Goal: Find specific page/section: Find specific page/section

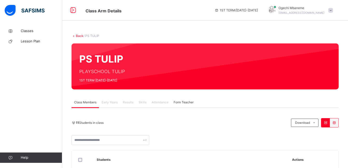
click at [161, 103] on span "Attendance" at bounding box center [159, 102] width 17 height 5
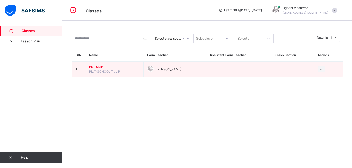
click at [92, 67] on span "PS TULIP" at bounding box center [114, 67] width 50 height 5
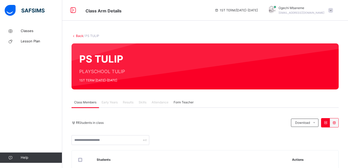
click at [161, 104] on span "Attendance" at bounding box center [159, 102] width 17 height 5
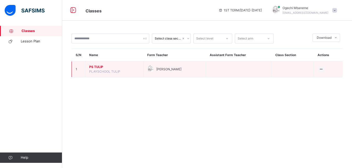
click at [98, 67] on span "PS TULIP" at bounding box center [114, 67] width 50 height 5
